Goal: Book appointment/travel/reservation

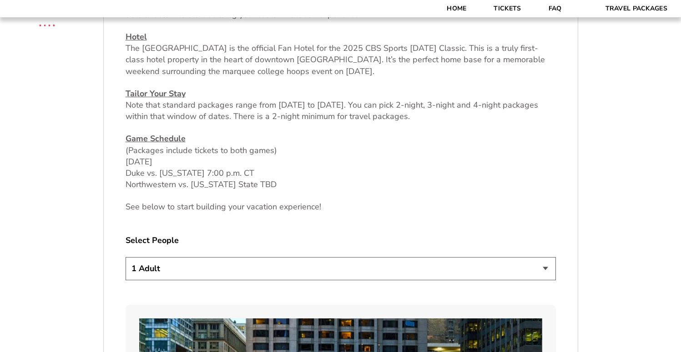
scroll to position [400, 0]
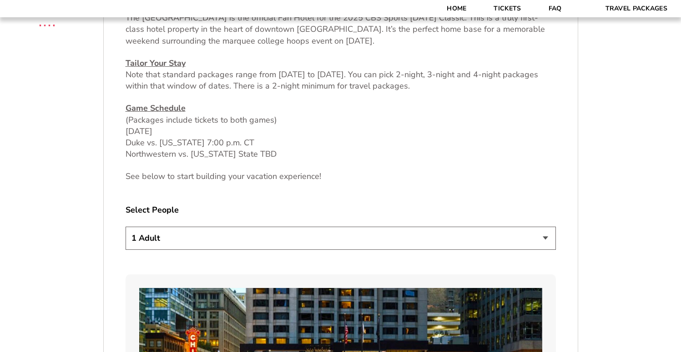
click at [297, 247] on select "1 Adult 2 Adults 3 Adults 4 Adults 2 Adults + 1 Child 2 Adults + 2 Children 2 A…" at bounding box center [340, 238] width 430 height 23
click at [125, 227] on select "1 Adult 2 Adults 3 Adults 4 Adults 2 Adults + 1 Child 2 Adults + 2 Children 2 A…" at bounding box center [340, 238] width 430 height 23
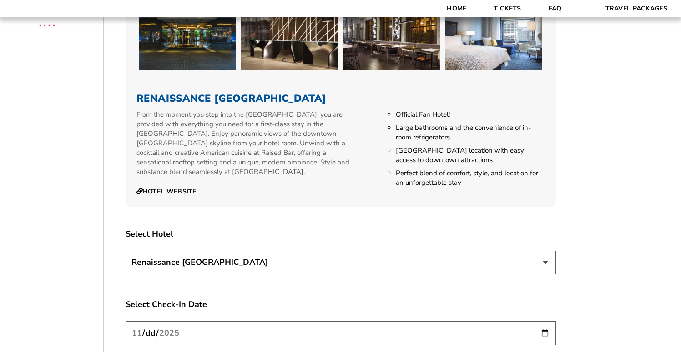
scroll to position [957, 0]
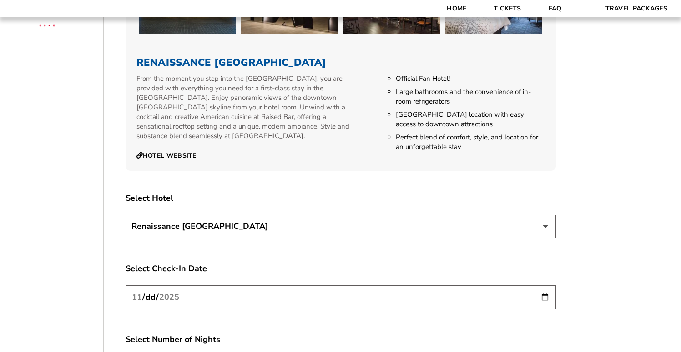
click at [291, 234] on select "Renaissance [GEOGRAPHIC_DATA]" at bounding box center [340, 226] width 430 height 23
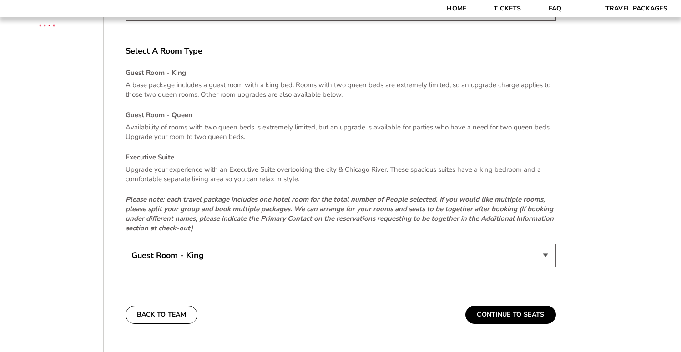
scroll to position [1335, 0]
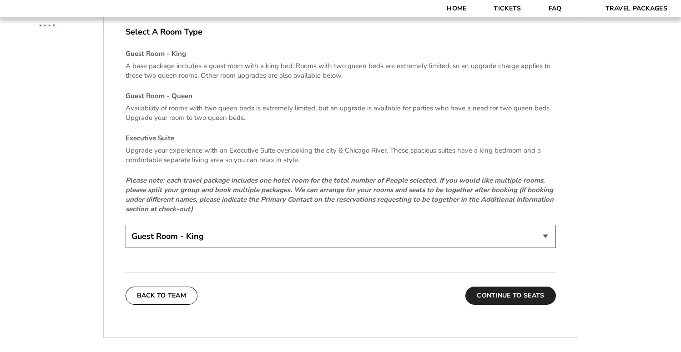
click at [476, 287] on button "Continue To Seats" at bounding box center [510, 296] width 90 height 18
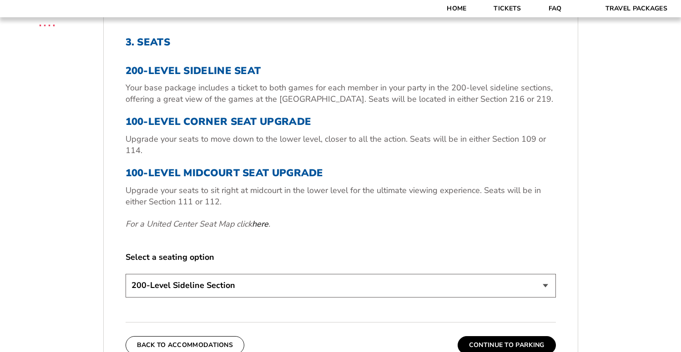
scroll to position [317, 0]
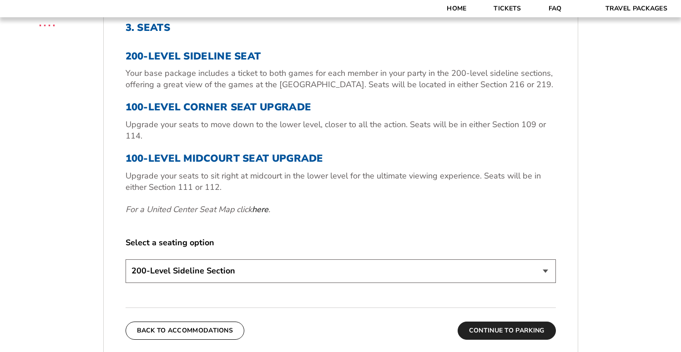
click at [476, 330] on button "Continue To Parking" at bounding box center [506, 331] width 98 height 18
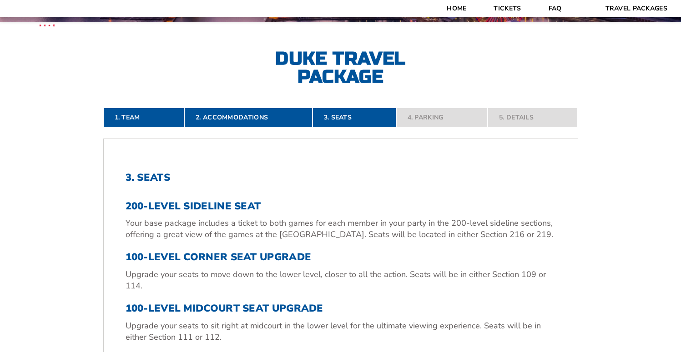
scroll to position [166, 0]
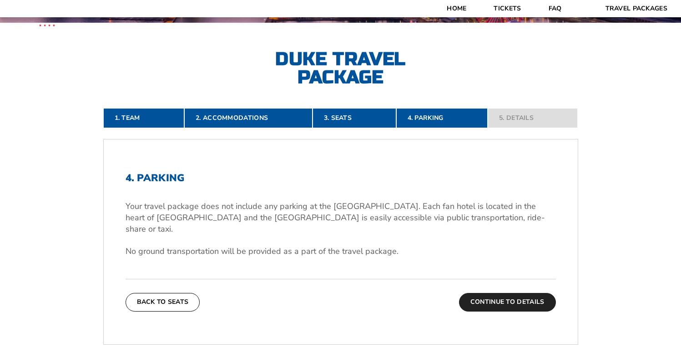
click at [471, 293] on button "Continue To Details" at bounding box center [507, 302] width 97 height 18
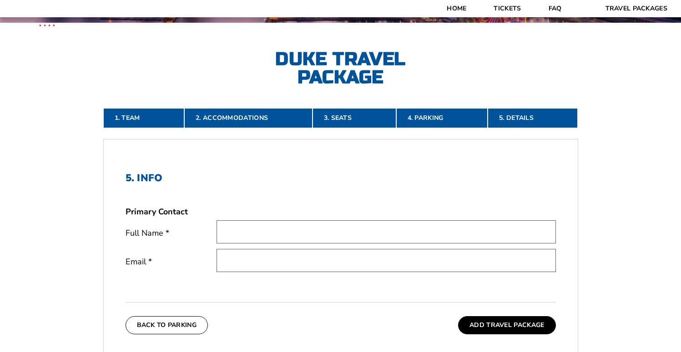
click at [422, 235] on input "text" at bounding box center [385, 231] width 339 height 23
click at [434, 199] on div "5. Info Primary Contact Full Name * Email *" at bounding box center [340, 230] width 430 height 116
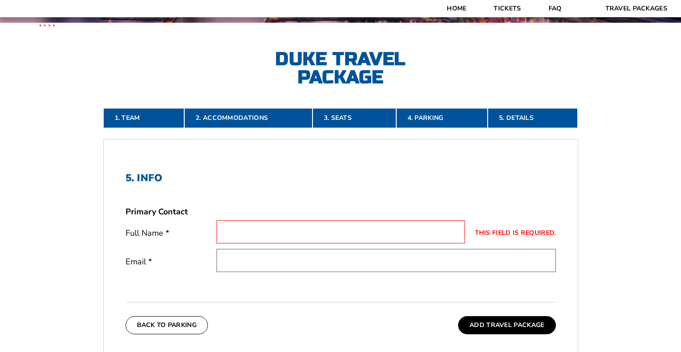
click at [409, 224] on input "This field is required." at bounding box center [340, 231] width 248 height 23
type input "[PERSON_NAME]"
type input "[EMAIL_ADDRESS][DOMAIN_NAME]"
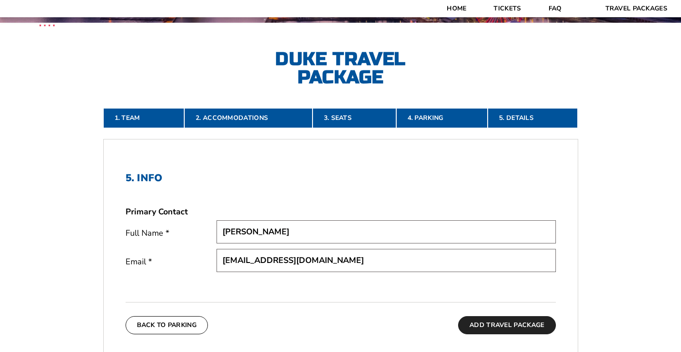
click at [479, 323] on button "Add Travel Package" at bounding box center [506, 325] width 97 height 18
